Goal: Task Accomplishment & Management: Manage account settings

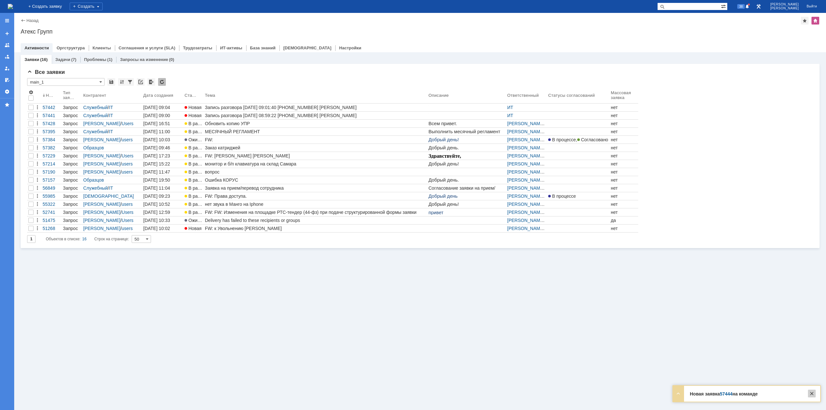
click at [812, 397] on div at bounding box center [812, 394] width 8 height 8
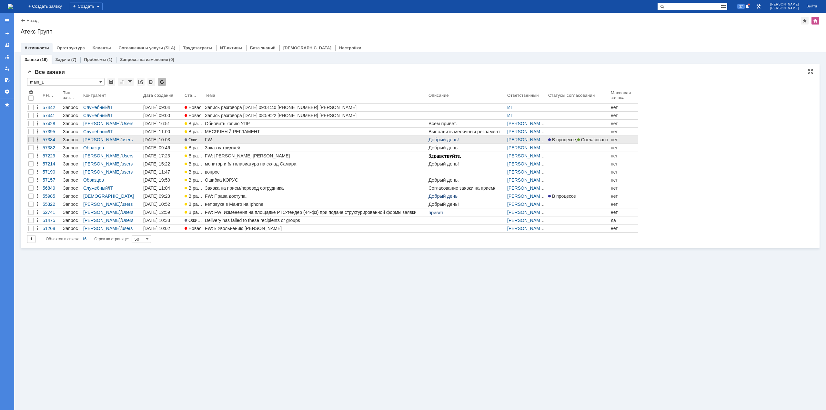
click at [263, 141] on div "FW:" at bounding box center [315, 139] width 221 height 5
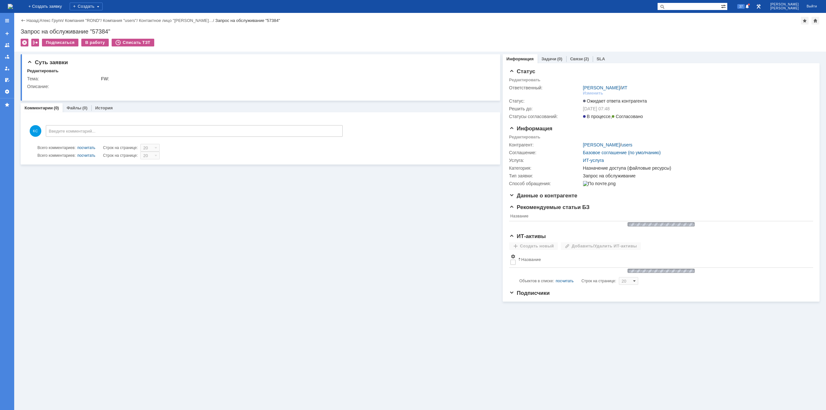
click at [13, 9] on img at bounding box center [10, 6] width 5 height 5
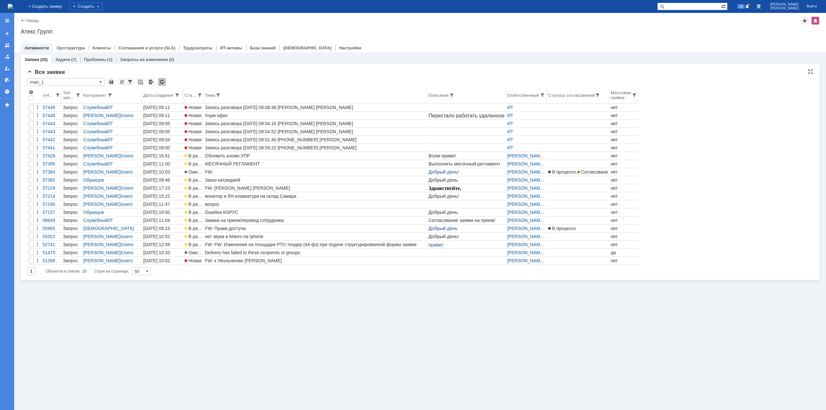
drag, startPoint x: 379, startPoint y: 71, endPoint x: 330, endPoint y: 94, distance: 54.1
click at [379, 71] on div "Все заявки" at bounding box center [420, 72] width 786 height 6
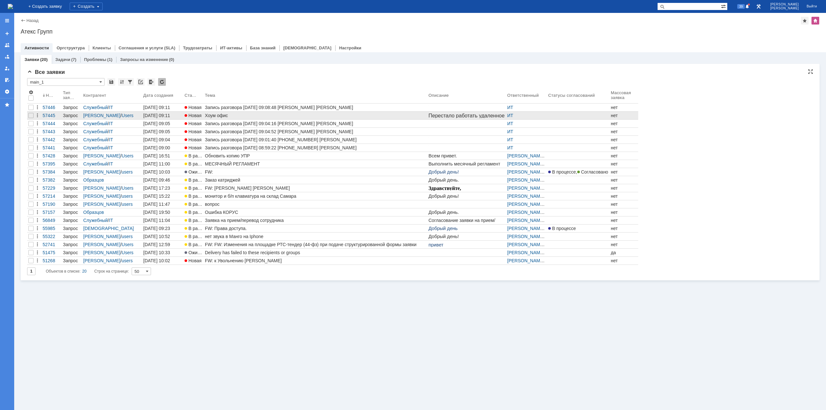
click at [246, 117] on div "Хоум офис" at bounding box center [315, 115] width 221 height 5
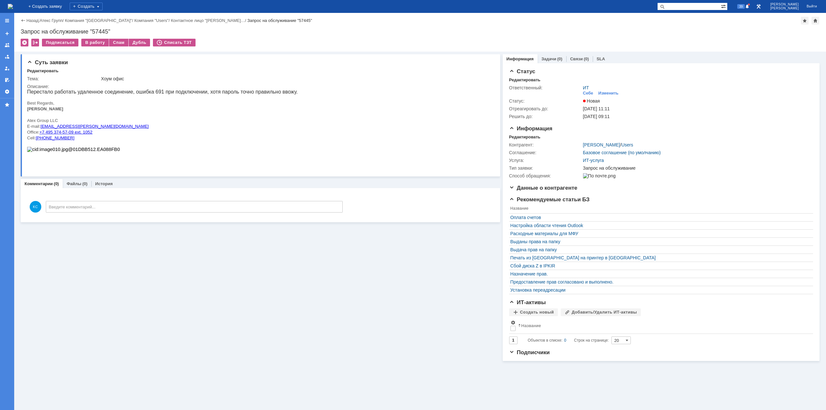
click at [13, 6] on img at bounding box center [10, 6] width 5 height 5
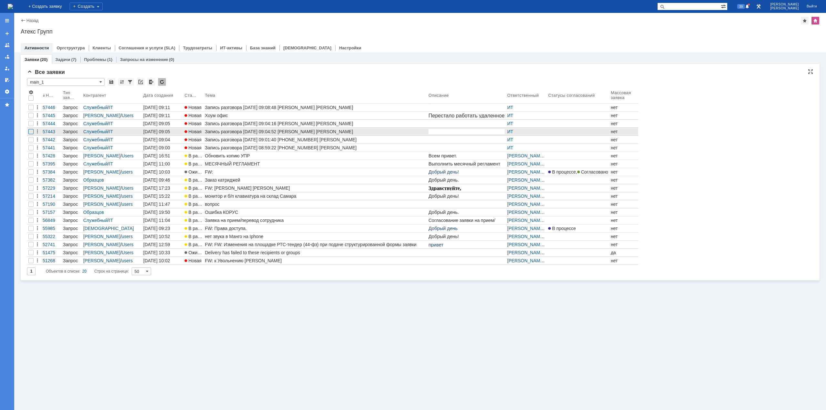
click at [30, 118] on div at bounding box center [30, 115] width 5 height 5
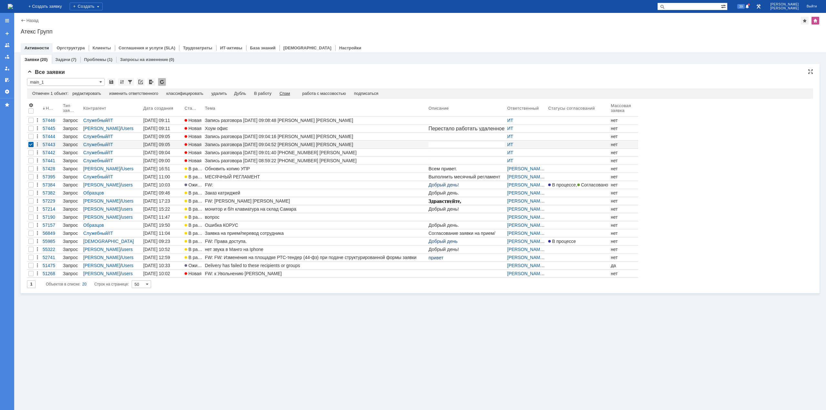
click at [290, 94] on div "Спам" at bounding box center [284, 93] width 11 height 5
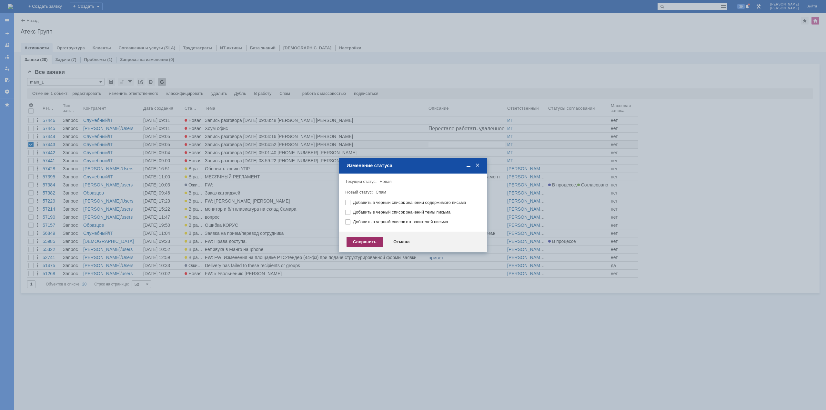
click at [370, 244] on div "Сохранить" at bounding box center [365, 242] width 36 height 10
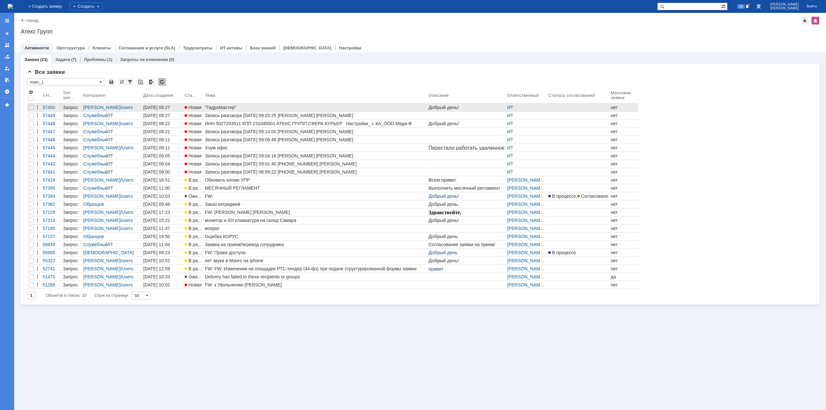
click at [206, 108] on div ""ГидроМастер"" at bounding box center [315, 107] width 221 height 5
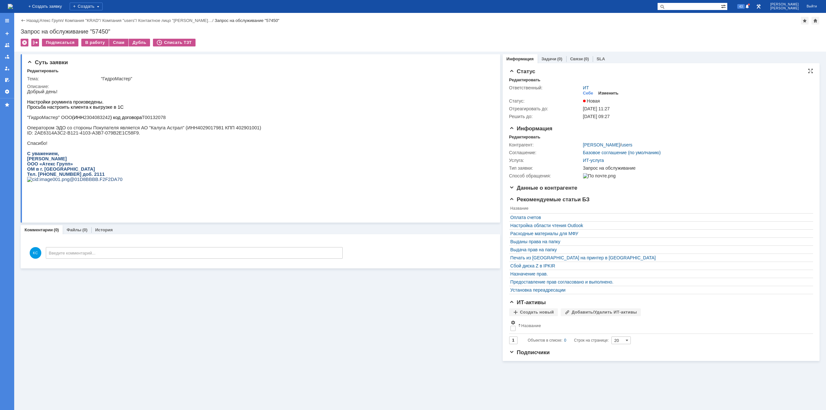
click at [613, 93] on div "Изменить" at bounding box center [608, 93] width 20 height 5
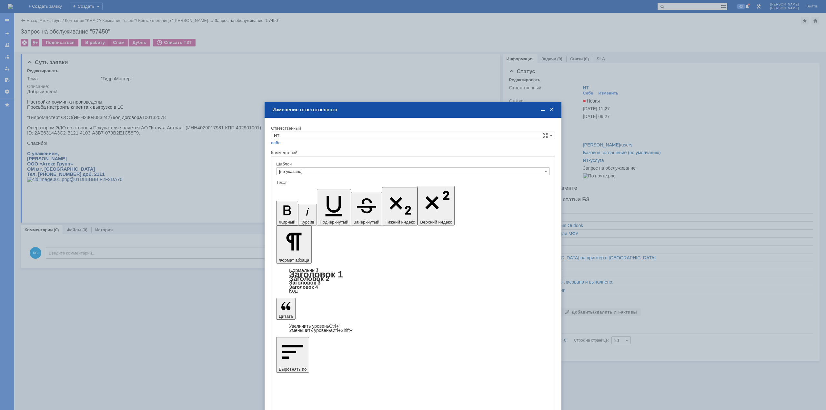
click at [348, 128] on div "Ответственный" at bounding box center [412, 128] width 283 height 4
click at [345, 137] on input "ИТ" at bounding box center [413, 136] width 284 height 8
click at [307, 189] on span "АСУ" at bounding box center [413, 189] width 278 height 5
type input "АСУ"
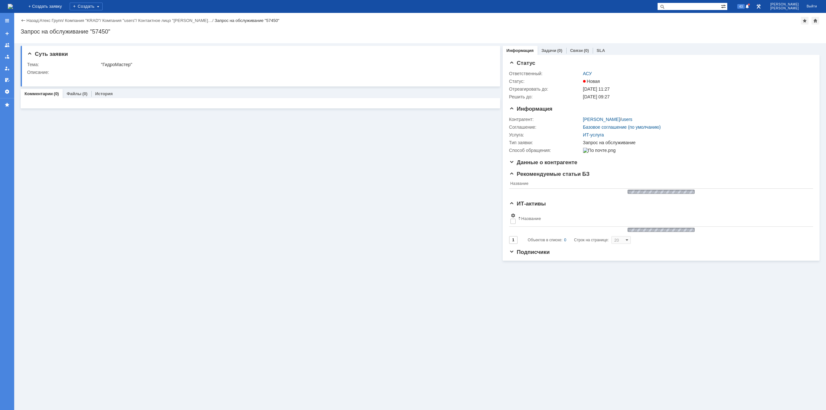
click at [13, 6] on img at bounding box center [10, 6] width 5 height 5
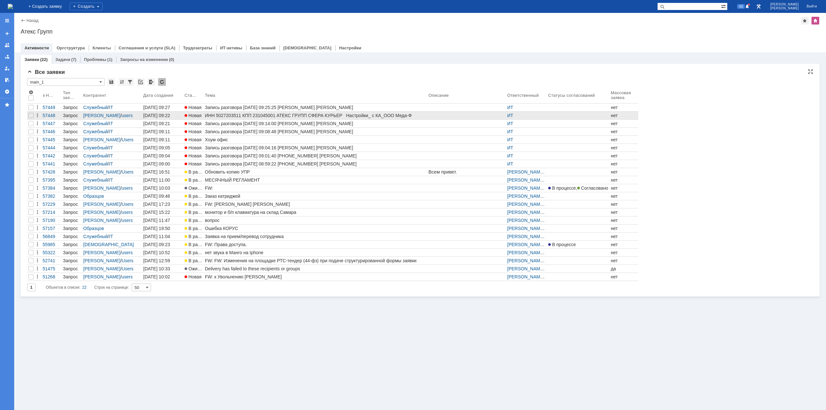
click at [212, 116] on div "ИНН 5027203511 КПП 231045001 АТЕКС ГРУПП СФЕРА КУРЬЕР Настройки_ с КА_ООО Меда-Ф" at bounding box center [315, 115] width 221 height 5
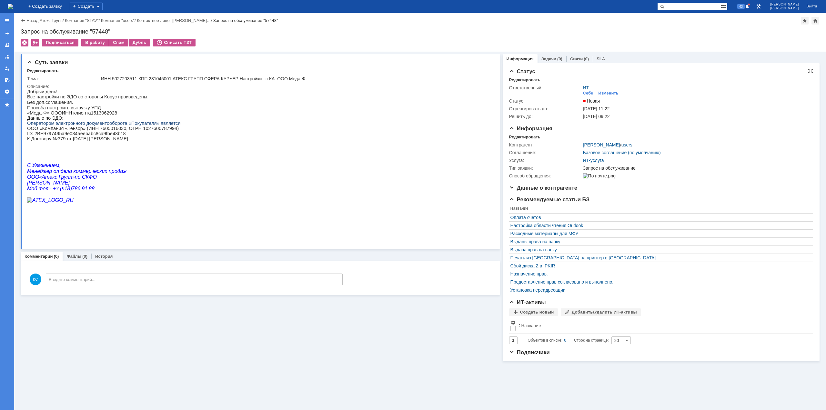
click at [614, 90] on div "ИТ Себе Изменить" at bounding box center [696, 90] width 226 height 11
click at [612, 94] on div "Изменить" at bounding box center [608, 93] width 20 height 5
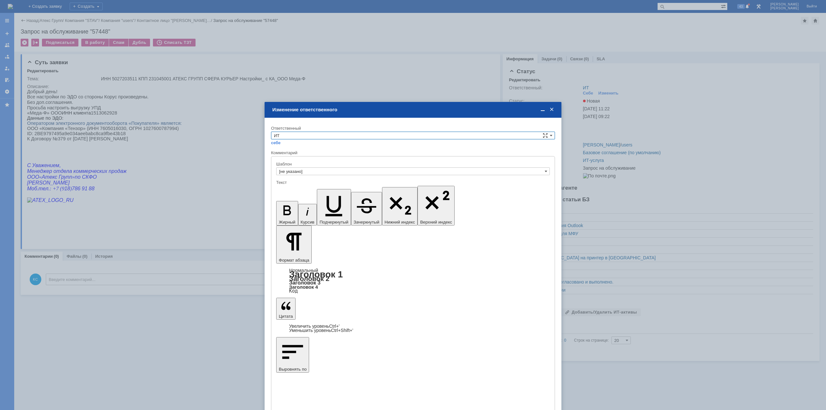
click at [341, 136] on input "ИТ" at bounding box center [413, 136] width 284 height 8
click at [293, 186] on div "АСУ" at bounding box center [412, 189] width 283 height 7
type input "АСУ"
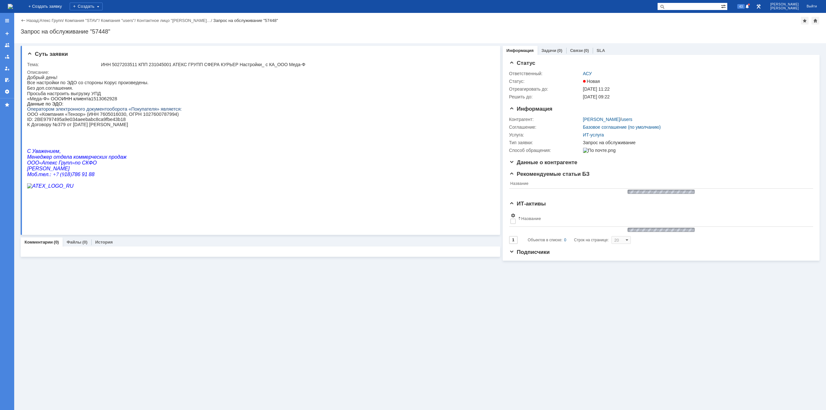
click at [13, 2] on div "На домашнюю" at bounding box center [10, 6] width 5 height 13
click at [13, 4] on img at bounding box center [10, 6] width 5 height 5
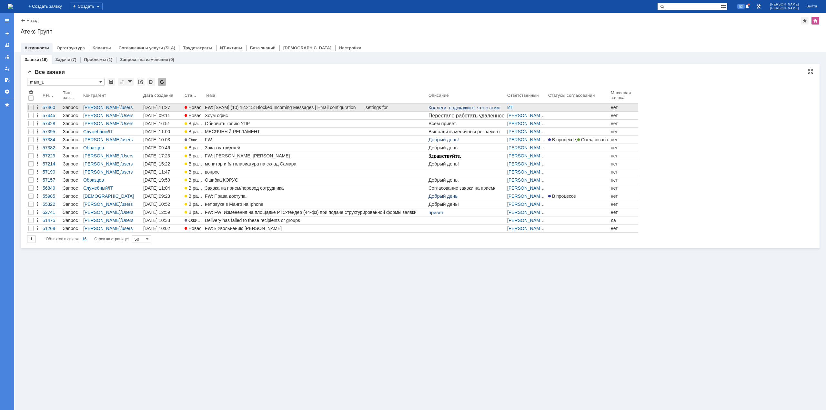
click at [219, 107] on div "FW: [SPAM] (10) 12.215: Blocked Incoming Messages | Email configuration setting…" at bounding box center [315, 107] width 221 height 5
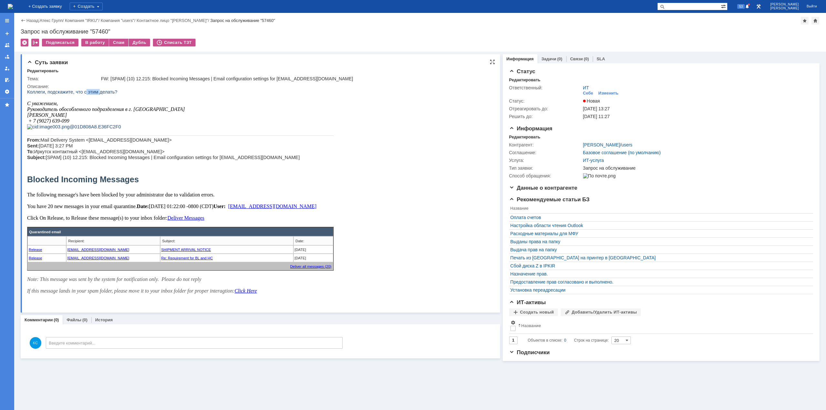
drag, startPoint x: 82, startPoint y: 92, endPoint x: 96, endPoint y: 94, distance: 14.0
click at [96, 94] on span "Коллеги, подскажите, что с этим делать?" at bounding box center [72, 91] width 90 height 5
drag, startPoint x: 83, startPoint y: 209, endPoint x: 98, endPoint y: 217, distance: 16.7
click at [101, 209] on p "The following message's have been blocked by your administrator due to validati…" at bounding box center [180, 209] width 307 height 35
click at [73, 221] on p "The following message's have been blocked by your administrator due to validati…" at bounding box center [180, 209] width 307 height 35
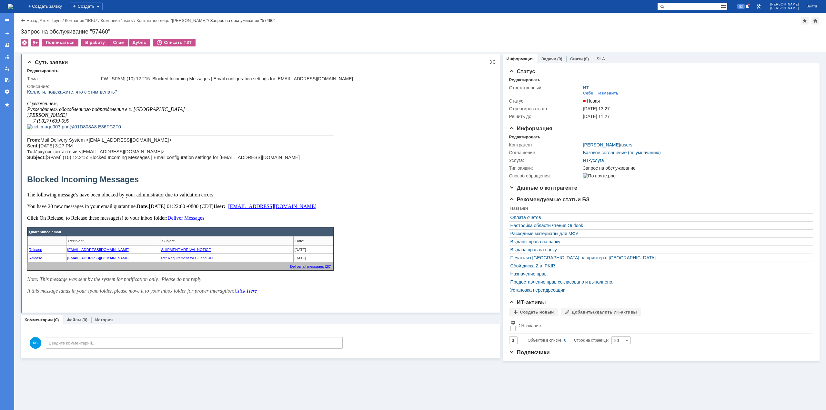
drag, startPoint x: 54, startPoint y: 294, endPoint x: 141, endPoint y: 207, distance: 124.1
drag, startPoint x: 113, startPoint y: 152, endPoint x: 94, endPoint y: 150, distance: 19.2
click at [94, 150] on span "Mail Delivery System <mail@jat-co.org> Sent: Tuesday, August 26, 2025 3:27 PM T…" at bounding box center [163, 148] width 273 height 23
drag, startPoint x: 196, startPoint y: 205, endPoint x: 148, endPoint y: 205, distance: 48.1
click at [148, 205] on span "The following message's have been blocked by your administrator due to validati…" at bounding box center [171, 209] width 289 height 35
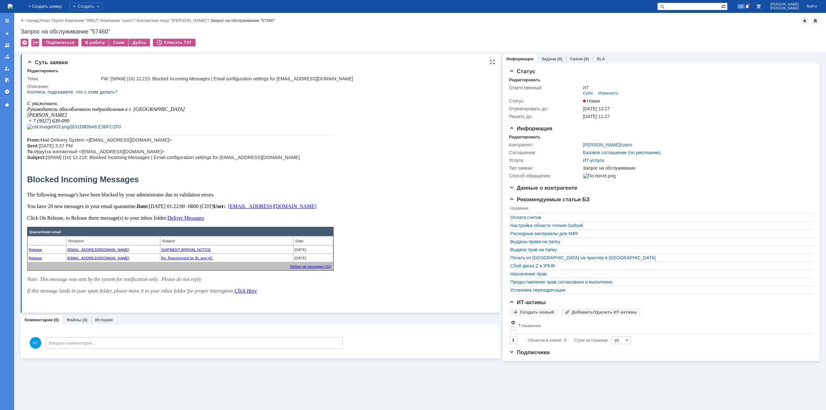
click at [194, 217] on span "The following message's have been blocked by your administrator due to validati…" at bounding box center [171, 209] width 289 height 35
drag, startPoint x: 159, startPoint y: 230, endPoint x: 99, endPoint y: 231, distance: 60.0
click at [100, 227] on span "The following message's have been blocked by your administrator due to validati…" at bounding box center [171, 209] width 289 height 35
click at [77, 227] on span "The following message's have been blocked by your administrator due to validati…" at bounding box center [171, 209] width 289 height 35
click at [813, 392] on div at bounding box center [812, 394] width 8 height 8
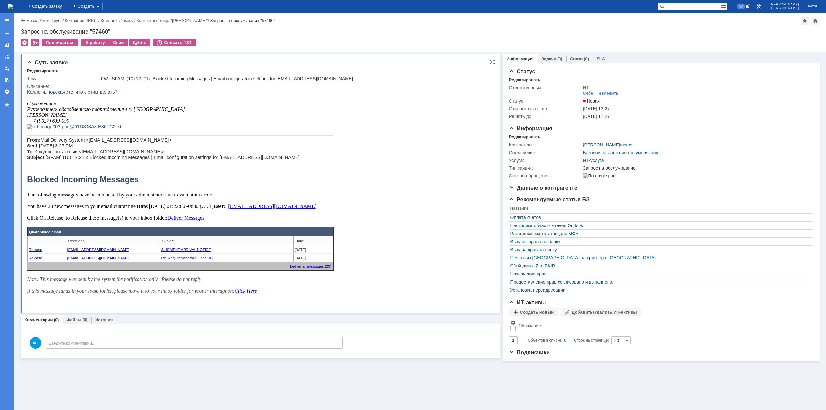
drag, startPoint x: 72, startPoint y: 154, endPoint x: 103, endPoint y: 153, distance: 31.0
click at [96, 154] on span "Mail Delivery System <mail@jat-co.org> Sent: Tuesday, August 26, 2025 3:27 PM T…" at bounding box center [163, 148] width 273 height 23
drag, startPoint x: 96, startPoint y: 153, endPoint x: 113, endPoint y: 151, distance: 17.8
click at [113, 151] on span "Mail Delivery System <mail@jat-co.org> Sent: Tuesday, August 26, 2025 3:27 PM T…" at bounding box center [163, 148] width 273 height 23
copy span "jat-co.org"
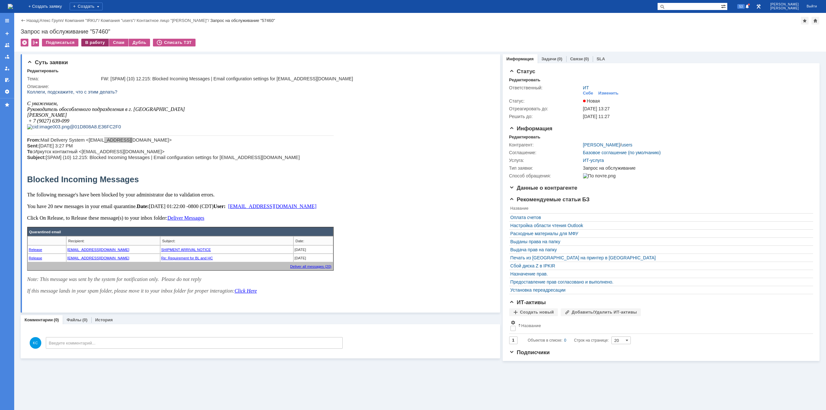
click at [95, 42] on div "В работу" at bounding box center [94, 43] width 27 height 8
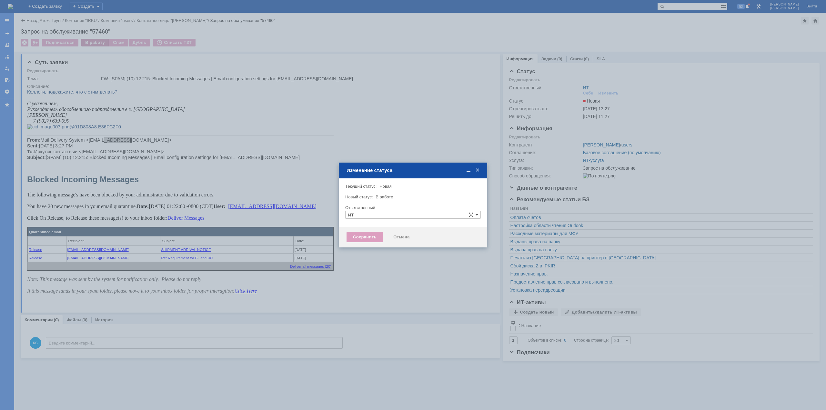
type input "[PERSON_NAME]"
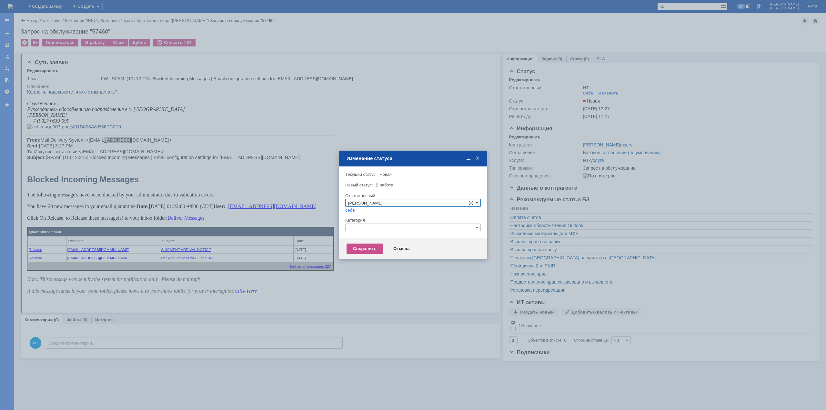
click at [369, 227] on input "text" at bounding box center [413, 228] width 136 height 8
click at [320, 141] on div at bounding box center [413, 205] width 826 height 410
click at [361, 222] on div "Категория" at bounding box center [412, 220] width 134 height 4
click at [364, 226] on input "text" at bounding box center [413, 228] width 136 height 8
click at [363, 264] on span "Почта" at bounding box center [413, 265] width 130 height 5
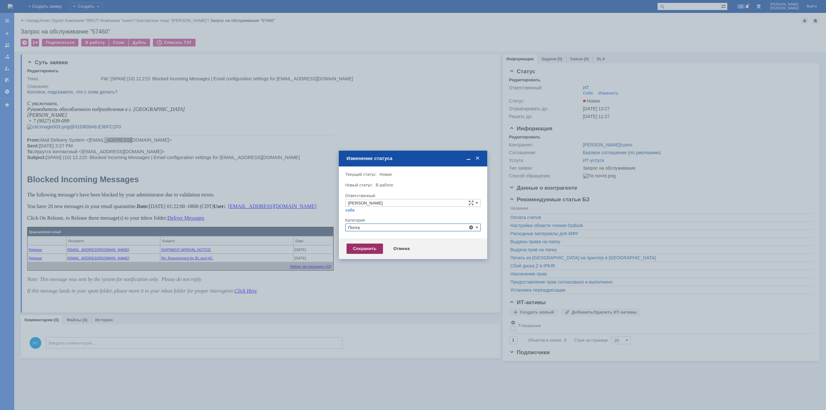
click at [365, 247] on div "Сохранить" at bounding box center [365, 249] width 36 height 10
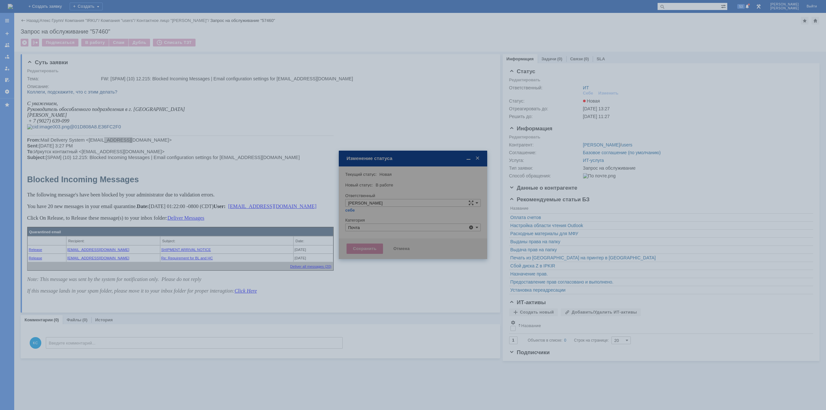
type input "Почта"
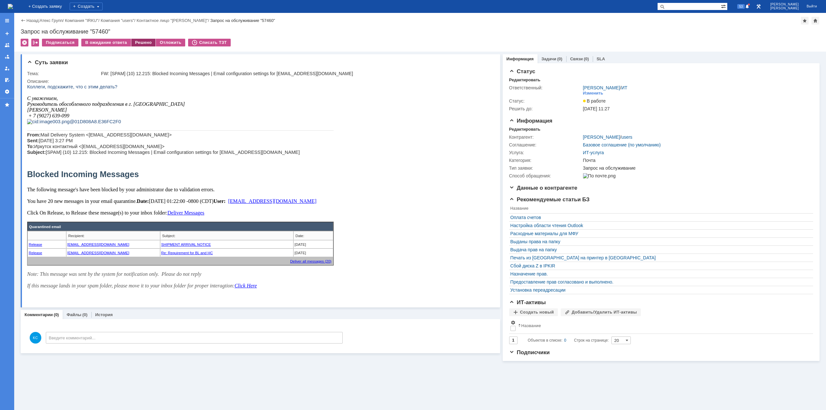
click at [131, 43] on div "Решено" at bounding box center [143, 43] width 25 height 8
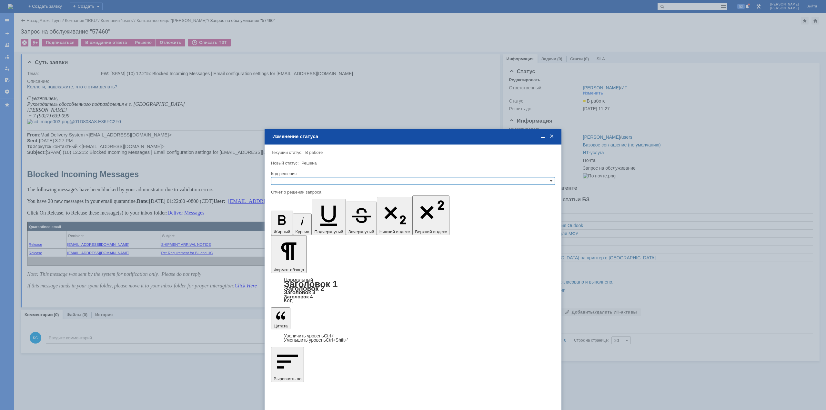
click at [313, 186] on div at bounding box center [413, 187] width 284 height 5
click at [311, 183] on input "text" at bounding box center [413, 181] width 284 height 8
click at [298, 211] on span "Решено" at bounding box center [413, 212] width 278 height 5
type input "Решено"
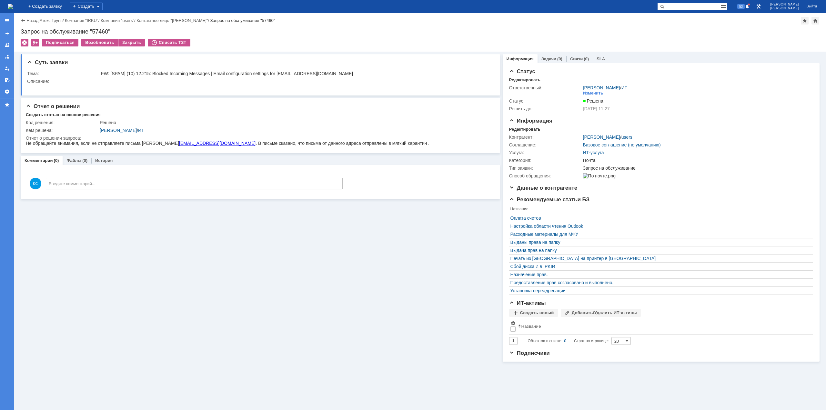
click at [13, 6] on img at bounding box center [10, 6] width 5 height 5
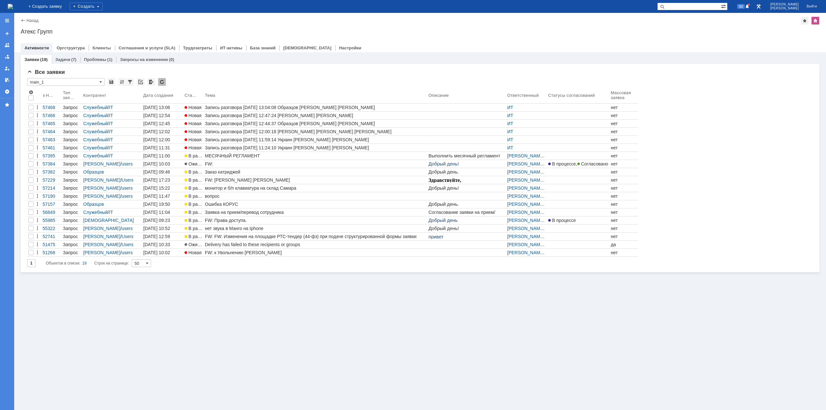
click at [13, 6] on img at bounding box center [10, 6] width 5 height 5
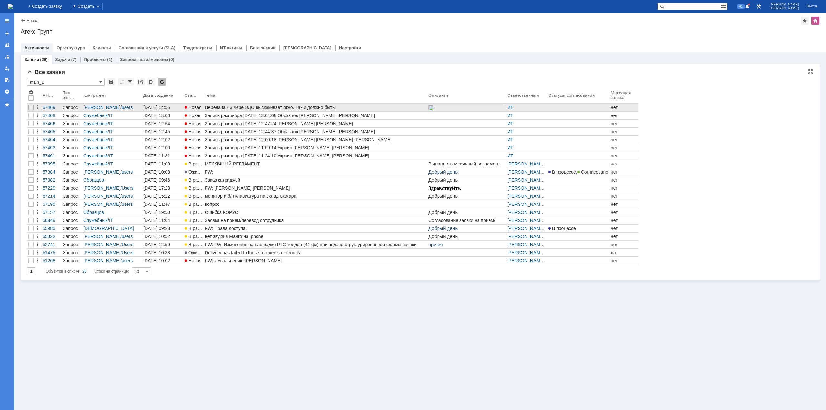
click at [331, 108] on div "Передача ЧЗ чере ЭДО выскакивает окно. Так и должно быть" at bounding box center [315, 107] width 221 height 5
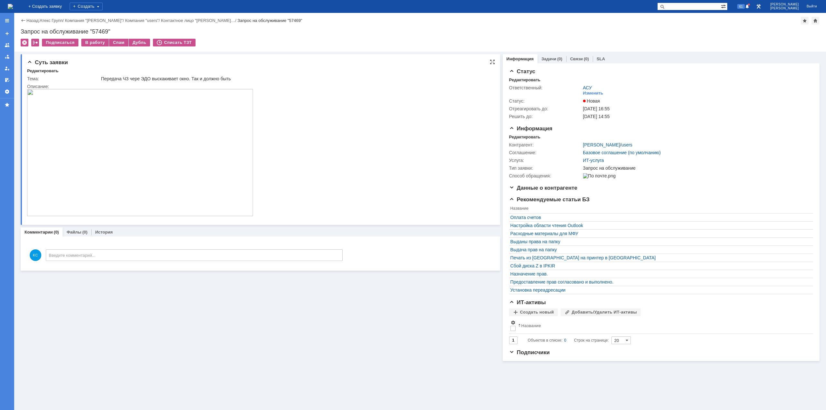
click at [130, 136] on img at bounding box center [140, 152] width 226 height 127
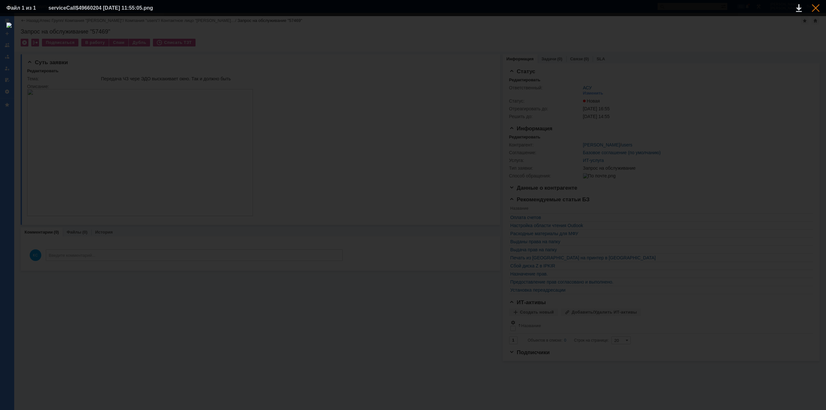
click at [815, 10] on div at bounding box center [816, 8] width 8 height 8
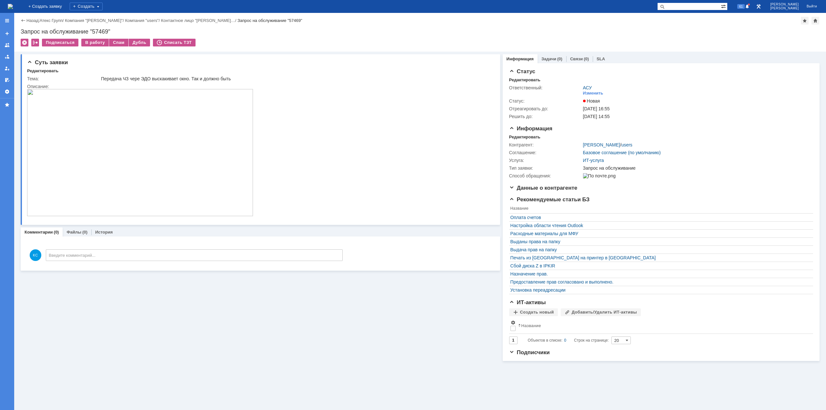
click at [13, 5] on img at bounding box center [10, 6] width 5 height 5
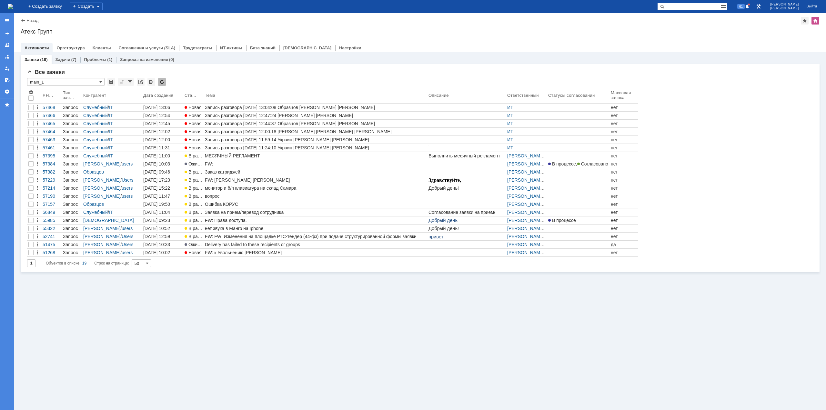
click at [221, 307] on div "Заявки (19) Задачи (7) Проблемы (1) Запросы на изменение (0) Все заявки * main_…" at bounding box center [420, 231] width 812 height 358
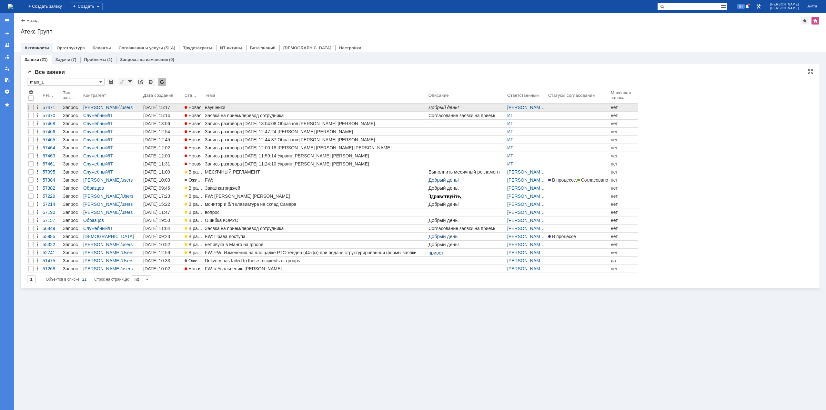
click at [228, 106] on div "наушники" at bounding box center [315, 107] width 221 height 5
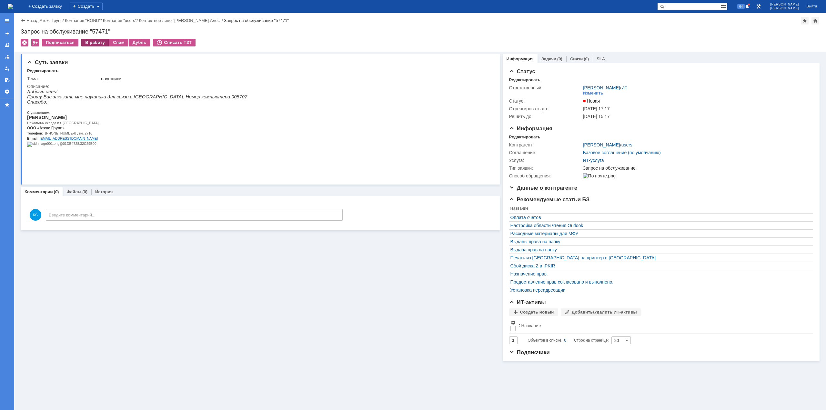
click at [94, 43] on div "В работу" at bounding box center [94, 43] width 27 height 8
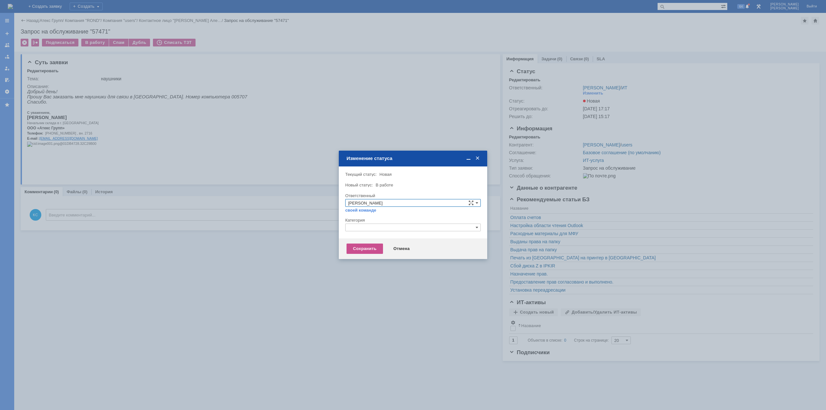
click at [374, 228] on input "text" at bounding box center [413, 228] width 136 height 8
drag, startPoint x: 361, startPoint y: 228, endPoint x: 334, endPoint y: 226, distance: 27.8
click at [334, 226] on body "Идет загрузка, пожалуйста, подождите. На домашнюю + Создать заявку Создать 64 К…" at bounding box center [413, 205] width 826 height 410
click at [367, 257] on span "Прочее" at bounding box center [413, 257] width 130 height 5
drag, startPoint x: 355, startPoint y: 237, endPoint x: 356, endPoint y: 244, distance: 7.2
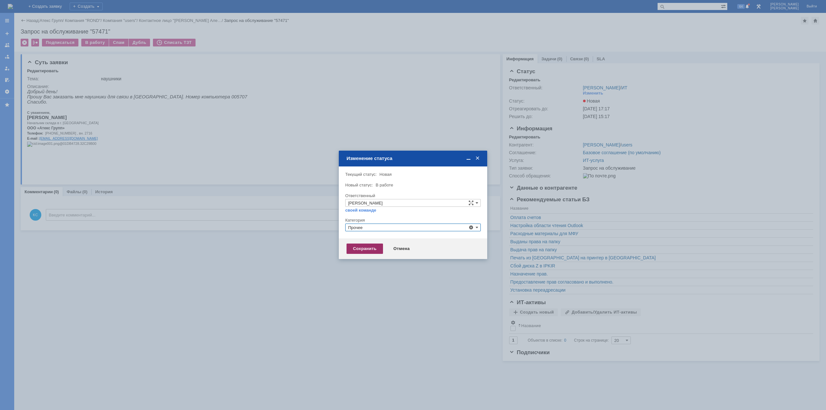
click at [355, 237] on div "Внимание! Текущий статус: Новая Новая Новый статус: В работе В работе Ответстве…" at bounding box center [413, 203] width 148 height 72
click at [357, 250] on div "Сохранить" at bounding box center [365, 249] width 36 height 10
type input "Прочее"
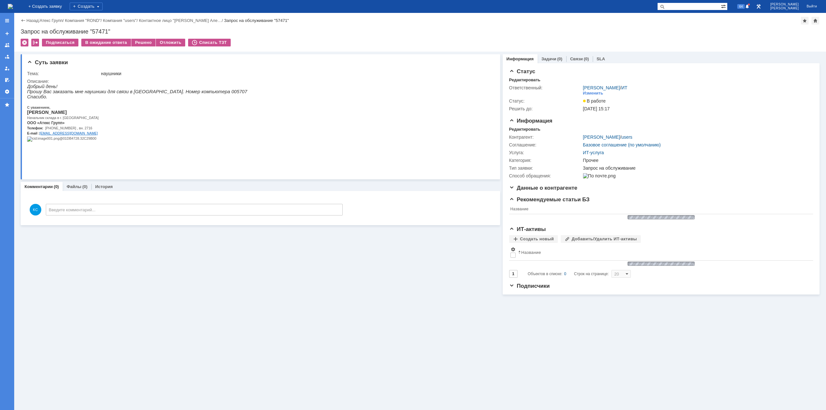
click at [13, 4] on img at bounding box center [10, 6] width 5 height 5
